Goal: Book appointment/travel/reservation

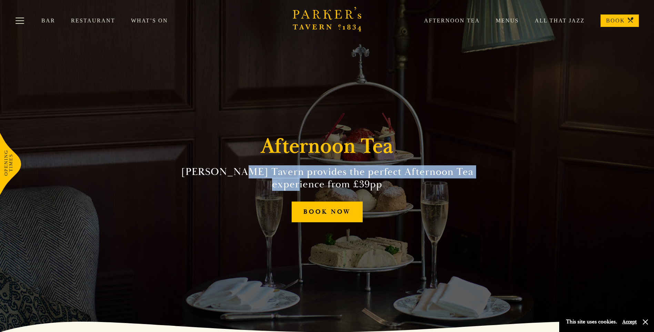
drag, startPoint x: 227, startPoint y: 173, endPoint x: 484, endPoint y: 178, distance: 256.7
click at [484, 178] on h2 "[PERSON_NAME] Tavern provides the perfect Afternoon Tea experience from £39pp" at bounding box center [327, 178] width 315 height 25
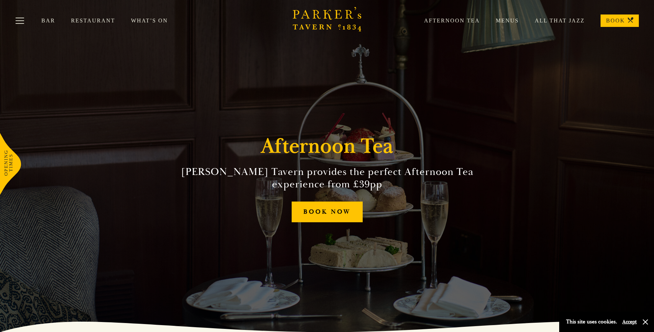
click at [484, 217] on div "Afternoon [PERSON_NAME] Tavern provides the perfect Afternoon Tea experience fr…" at bounding box center [327, 166] width 414 height 332
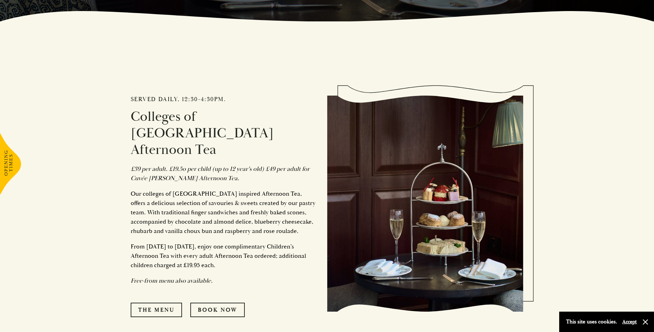
scroll to position [345, 0]
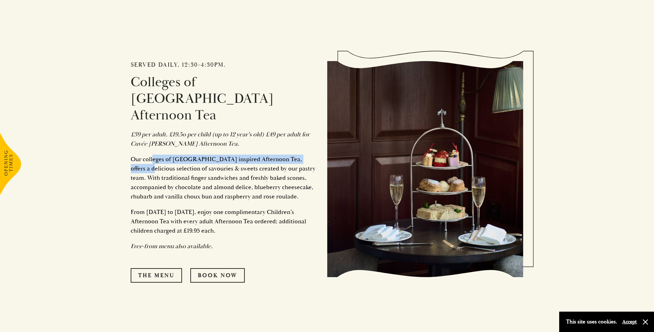
drag, startPoint x: 152, startPoint y: 142, endPoint x: 314, endPoint y: 145, distance: 161.5
click at [314, 155] on p "Our colleges of [GEOGRAPHIC_DATA] inspired Afternoon Tea, offers a delicious se…" at bounding box center [224, 178] width 186 height 47
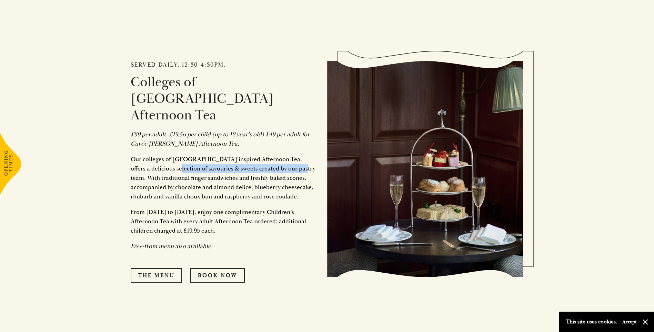
drag, startPoint x: 157, startPoint y: 149, endPoint x: 282, endPoint y: 152, distance: 124.9
click at [282, 155] on p "Our colleges of [GEOGRAPHIC_DATA] inspired Afternoon Tea, offers a delicious se…" at bounding box center [224, 178] width 186 height 47
drag, startPoint x: 282, startPoint y: 152, endPoint x: 267, endPoint y: 194, distance: 44.3
click at [267, 207] on p "From [DATE] to [DATE], enjoy one complimentary Children’s Afternoon Tea with ev…" at bounding box center [224, 221] width 186 height 28
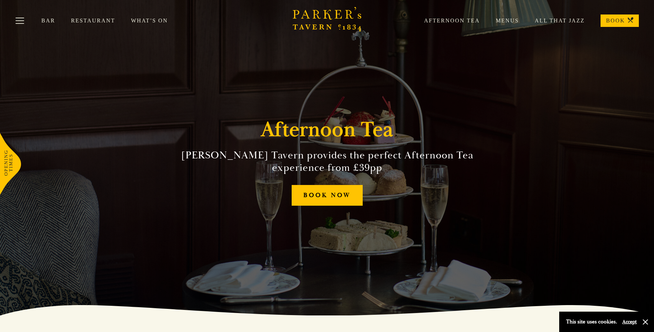
scroll to position [0, 0]
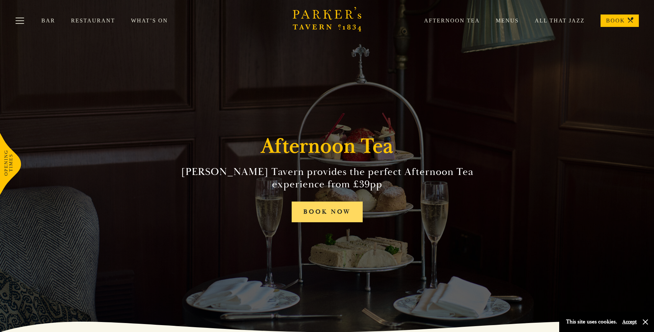
click at [322, 209] on link "BOOK NOW" at bounding box center [327, 211] width 71 height 21
